Goal: Find specific page/section: Find specific page/section

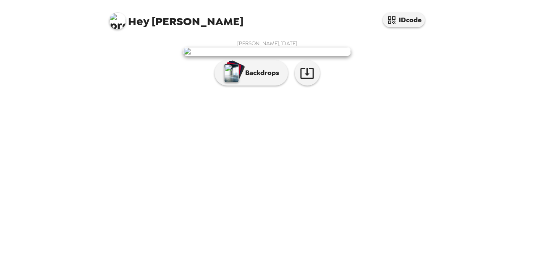
scroll to position [33, 0]
click at [245, 78] on p "Backdrops" at bounding box center [260, 73] width 38 height 10
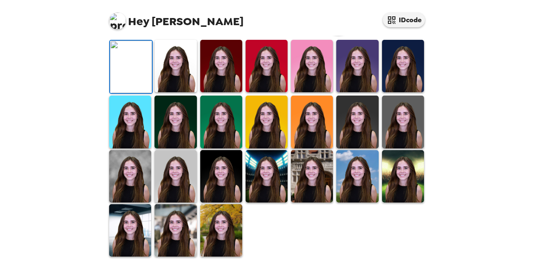
scroll to position [70, 0]
click at [178, 92] on img at bounding box center [175, 66] width 42 height 52
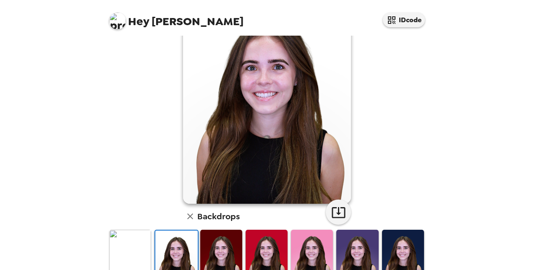
scroll to position [53, 0]
click at [227, 257] on img at bounding box center [221, 256] width 42 height 52
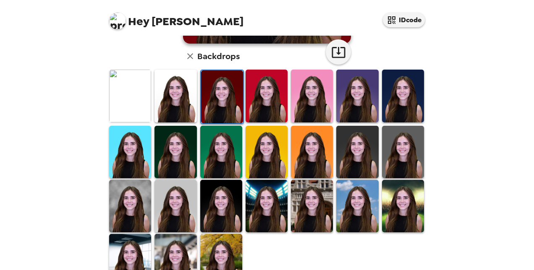
scroll to position [238, 0]
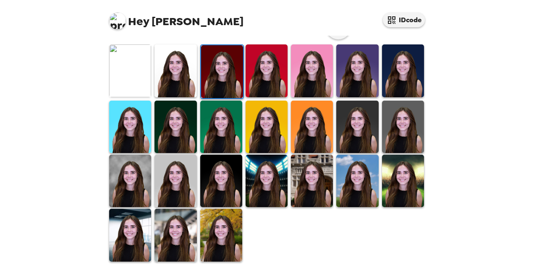
click at [193, 233] on img at bounding box center [175, 235] width 42 height 52
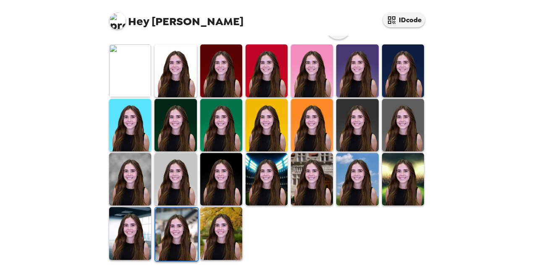
click at [181, 230] on img at bounding box center [176, 234] width 42 height 52
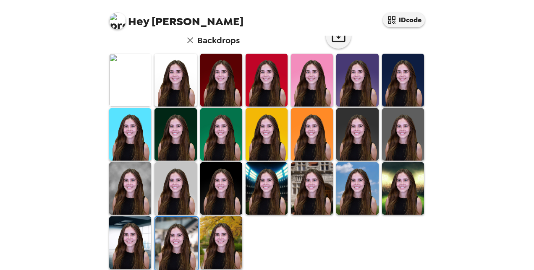
scroll to position [232, 0]
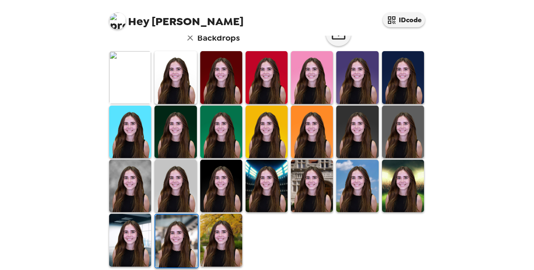
click at [135, 190] on img at bounding box center [130, 186] width 42 height 52
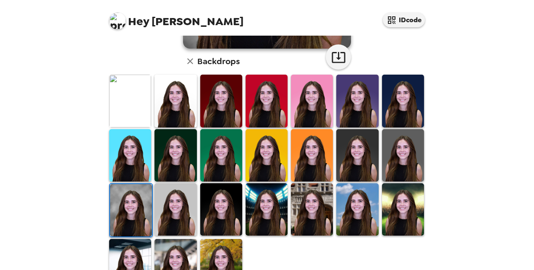
scroll to position [210, 0]
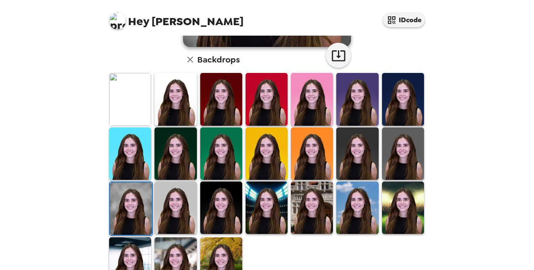
click at [164, 246] on img at bounding box center [175, 263] width 42 height 52
